Goal: Transaction & Acquisition: Obtain resource

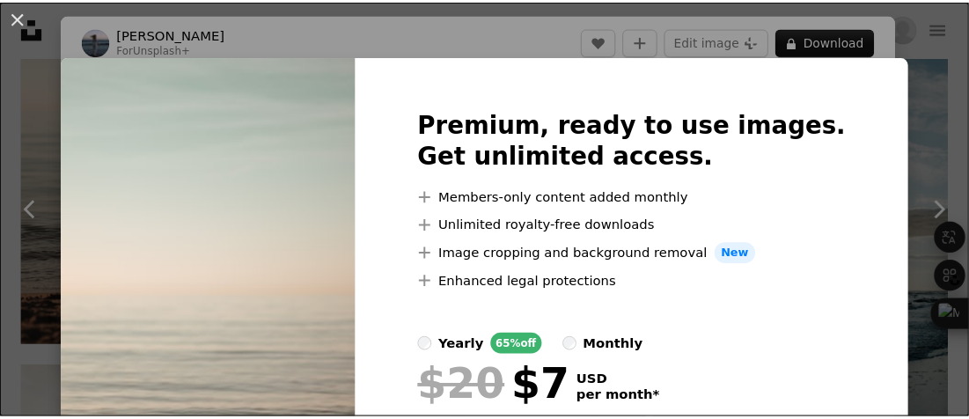
scroll to position [352, 0]
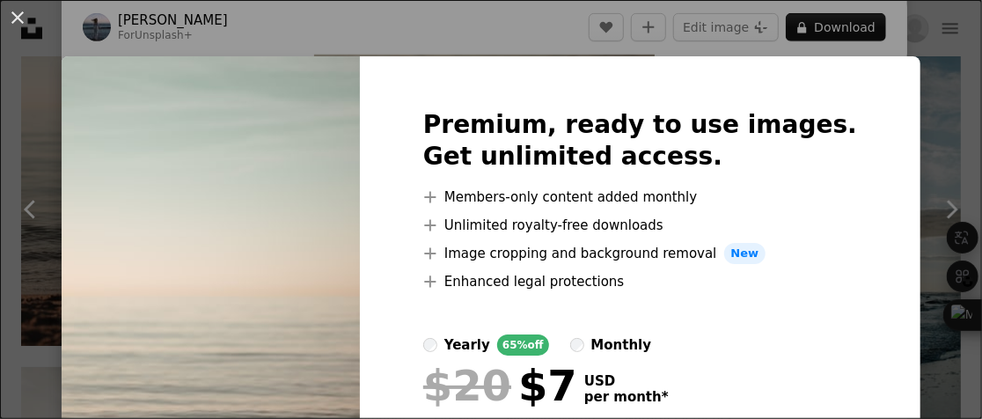
click at [490, 32] on div "An X shape Premium, ready to use images. Get unlimited access. A plus sign Memb…" at bounding box center [491, 209] width 982 height 419
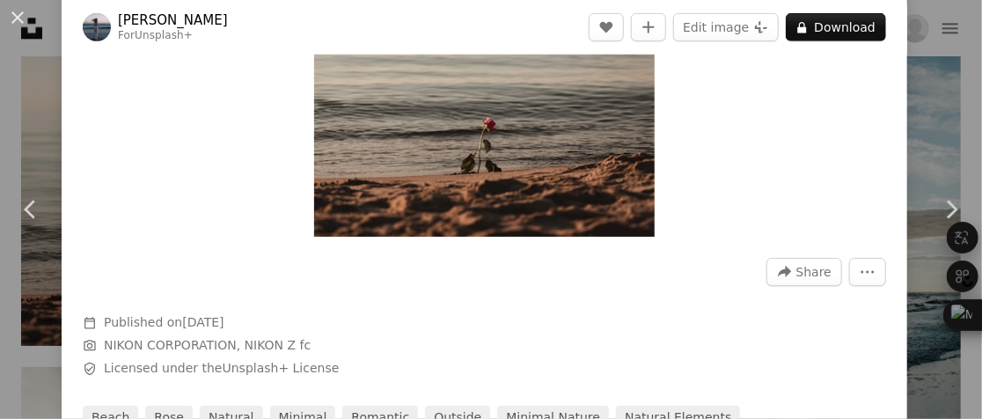
click at [12, 10] on button "An X shape" at bounding box center [17, 17] width 21 height 21
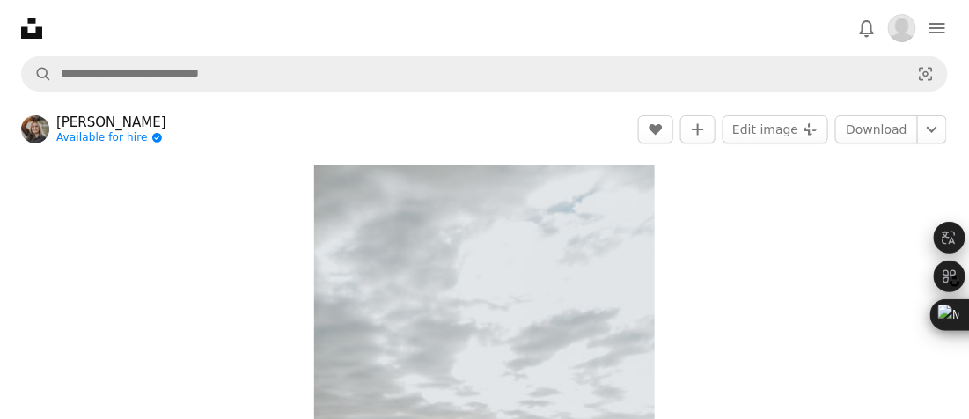
click at [36, 31] on icon at bounding box center [31, 28] width 21 height 21
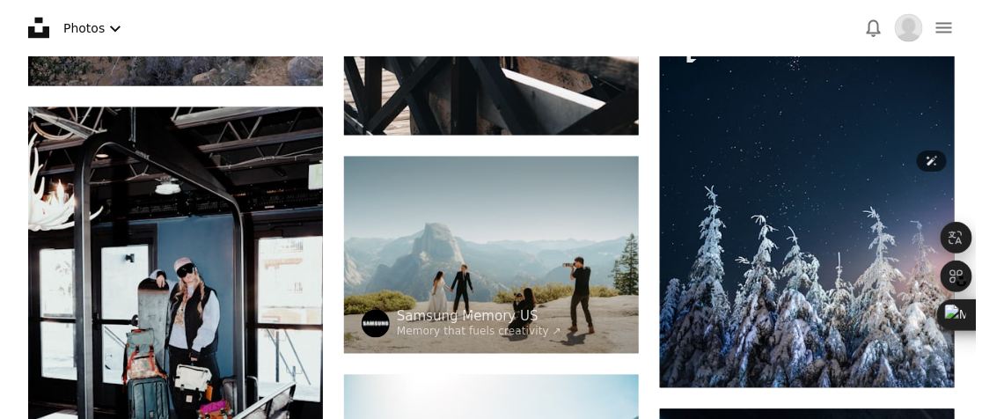
scroll to position [10032, 0]
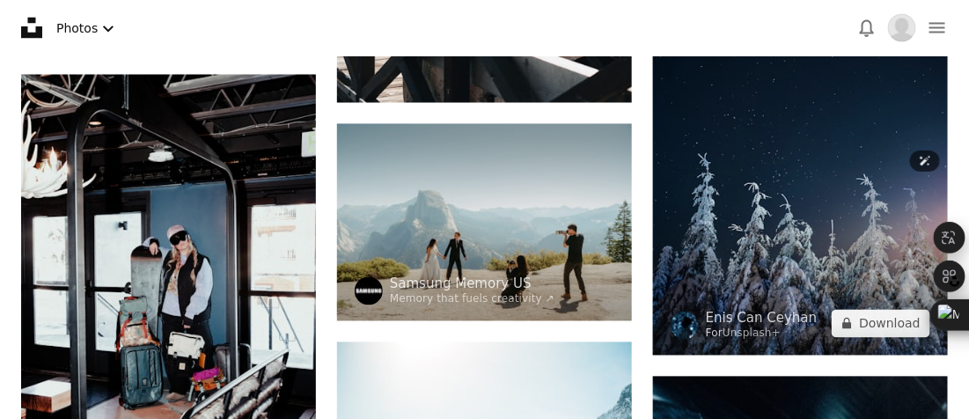
click at [758, 203] on img at bounding box center [800, 171] width 295 height 369
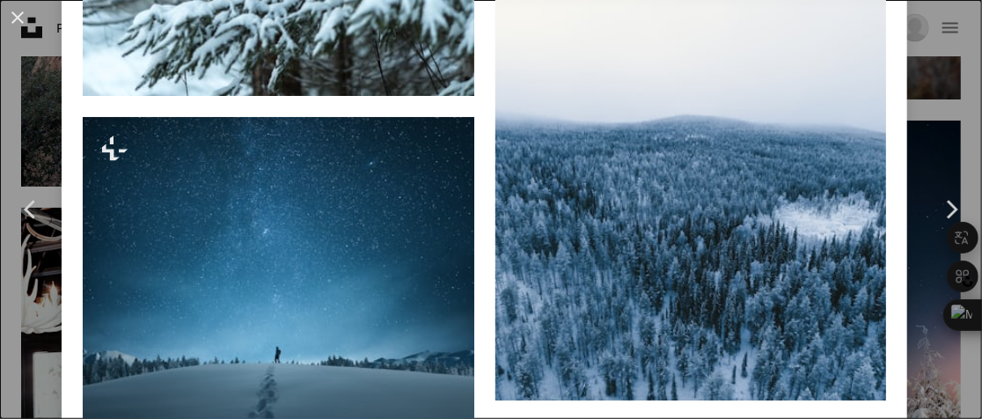
scroll to position [7216, 0]
